Goal: Transaction & Acquisition: Purchase product/service

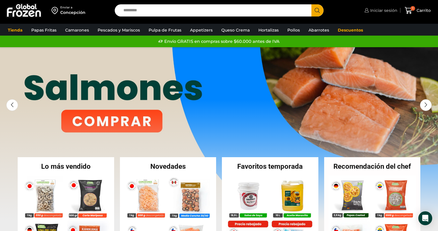
click at [385, 11] on span "Iniciar sesión" at bounding box center [382, 11] width 29 height 6
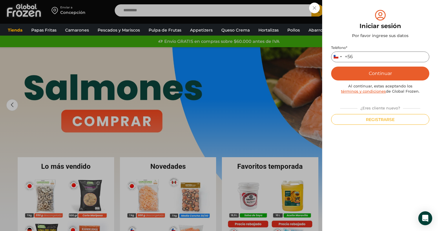
type input "**********"
click at [373, 119] on button "Registrarse" at bounding box center [380, 119] width 98 height 11
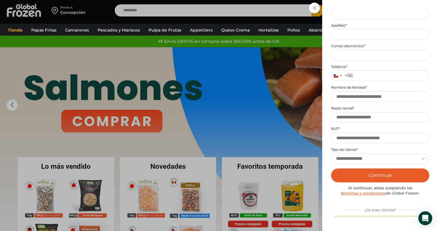
scroll to position [54, 0]
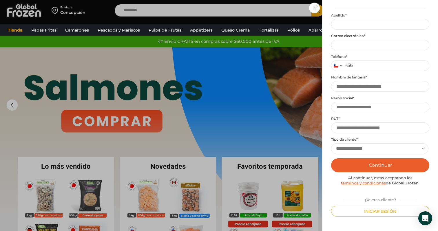
click at [381, 150] on select "**********" at bounding box center [379, 148] width 97 height 11
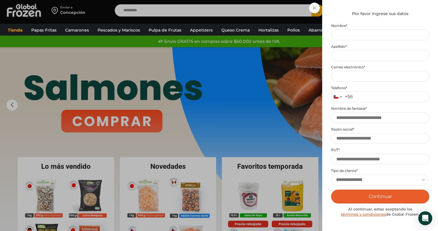
scroll to position [30, 0]
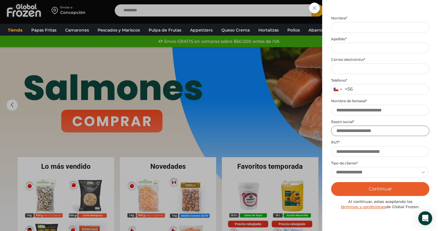
click at [359, 132] on input "Razón social *" at bounding box center [380, 131] width 98 height 11
click at [356, 112] on input "Nombre de fantasía *" at bounding box center [380, 110] width 98 height 11
click at [333, 15] on div "Registrarse Por favor ingrese sus datos Iniciar sesión Se envió un mensaje de t…" at bounding box center [380, 109] width 98 height 261
click at [363, 8] on div "Iniciar sesión Mi cuenta Login Register Iniciar sesión Por favor ingrese sus da…" at bounding box center [380, 11] width 34 height 12
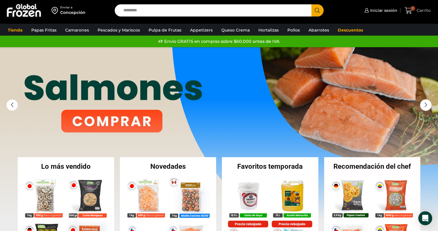
click at [413, 9] on span "1" at bounding box center [412, 8] width 5 height 5
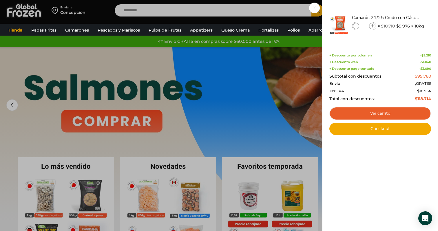
click at [403, 8] on div "1 Carrito 1 1 Shopping Cart * $" at bounding box center [417, 11] width 29 height 14
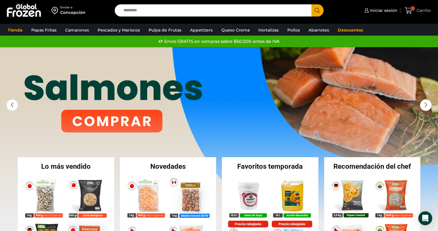
click at [414, 9] on span "1" at bounding box center [409, 11] width 10 height 8
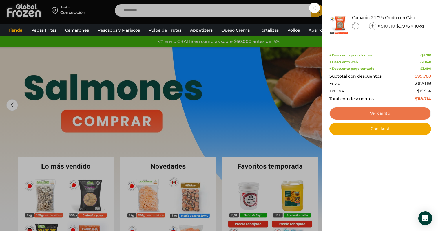
click at [375, 110] on link "Ver carrito" at bounding box center [380, 113] width 102 height 13
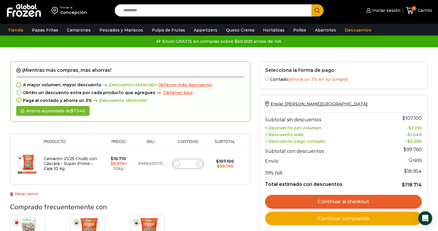
click at [199, 164] on icon at bounding box center [199, 163] width 3 height 3
type input "*"
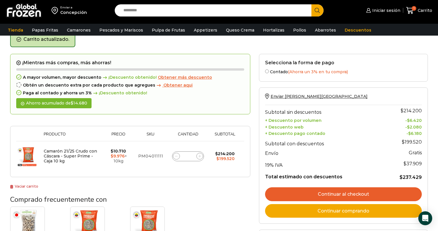
scroll to position [30, 0]
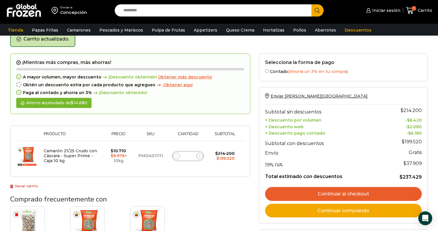
click at [177, 155] on icon at bounding box center [176, 156] width 3 height 3
click at [177, 156] on icon at bounding box center [176, 156] width 3 height 3
type input "*"
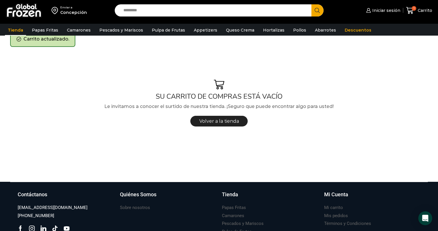
click at [17, 30] on link "Tienda" at bounding box center [15, 30] width 21 height 11
